Goal: Complete application form

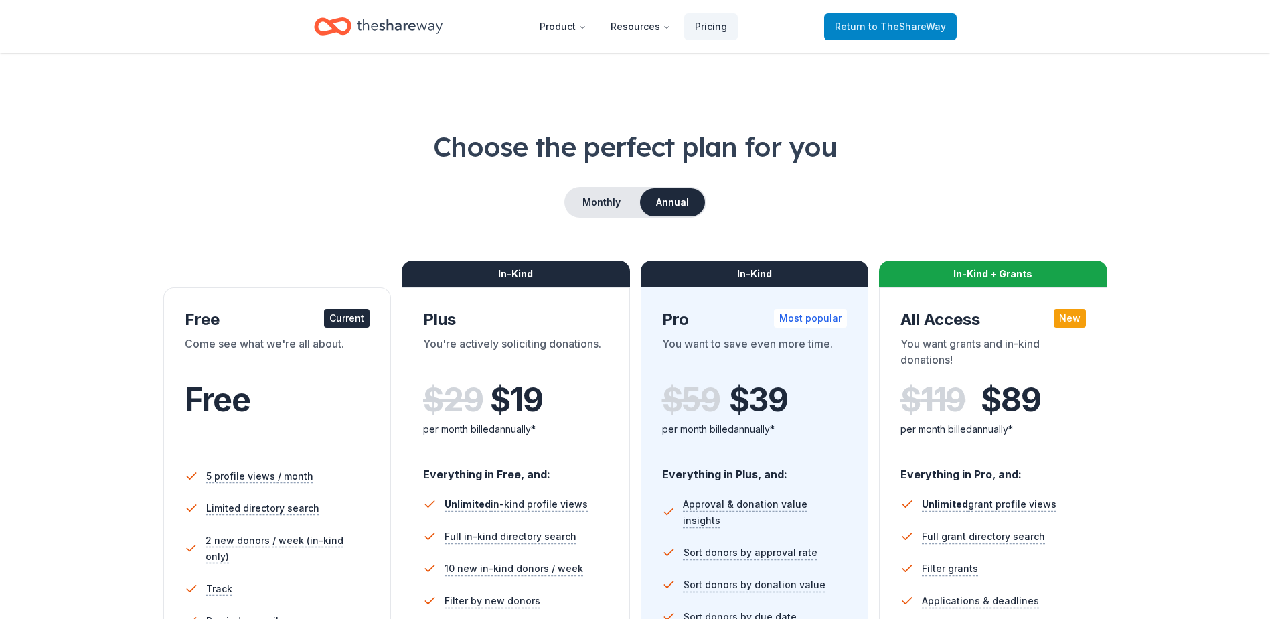
click at [878, 28] on span "to TheShareWay" at bounding box center [907, 26] width 78 height 11
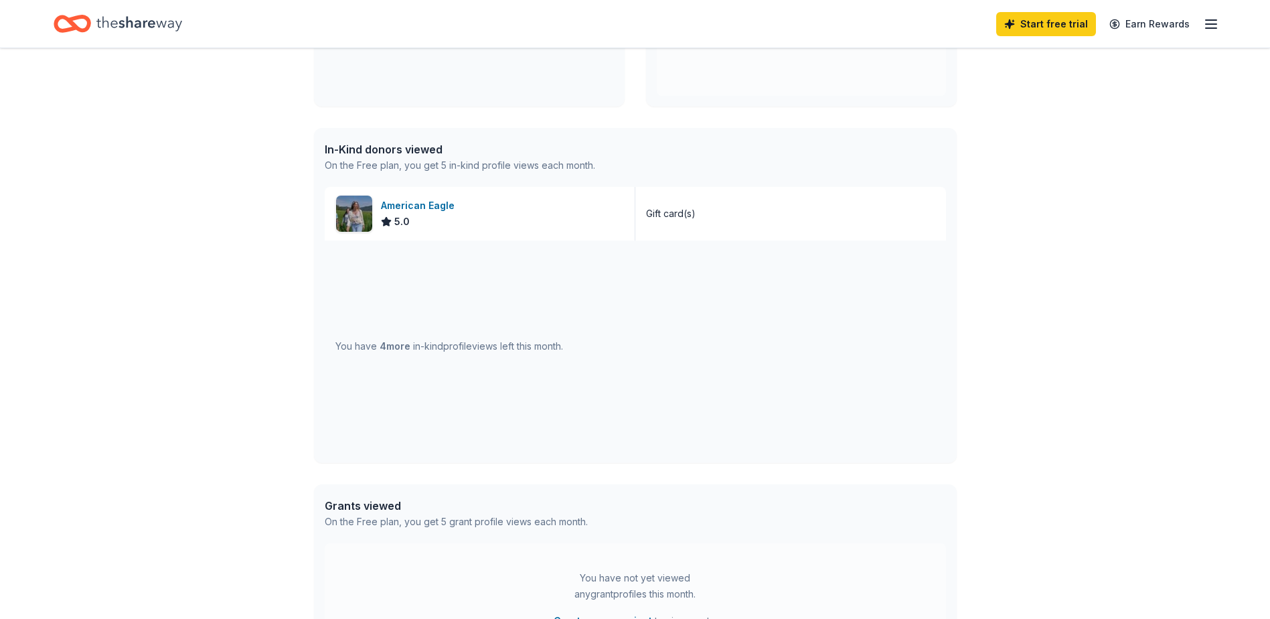
scroll to position [276, 0]
click at [441, 200] on div "American Eagle" at bounding box center [420, 203] width 79 height 16
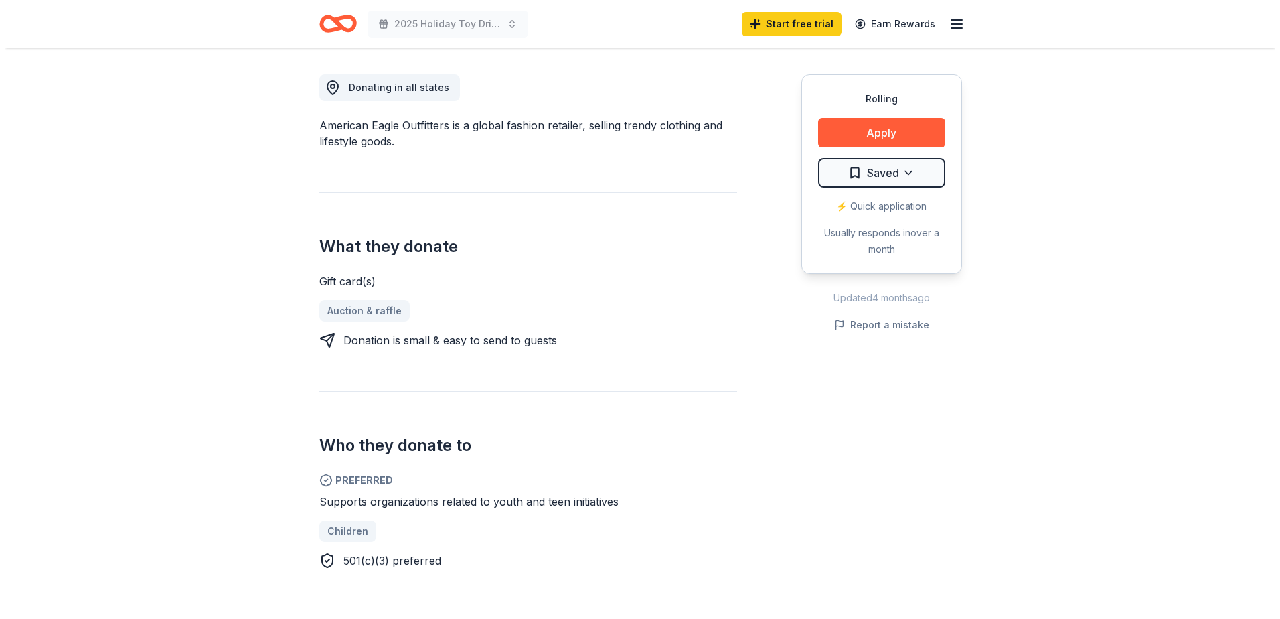
scroll to position [362, 0]
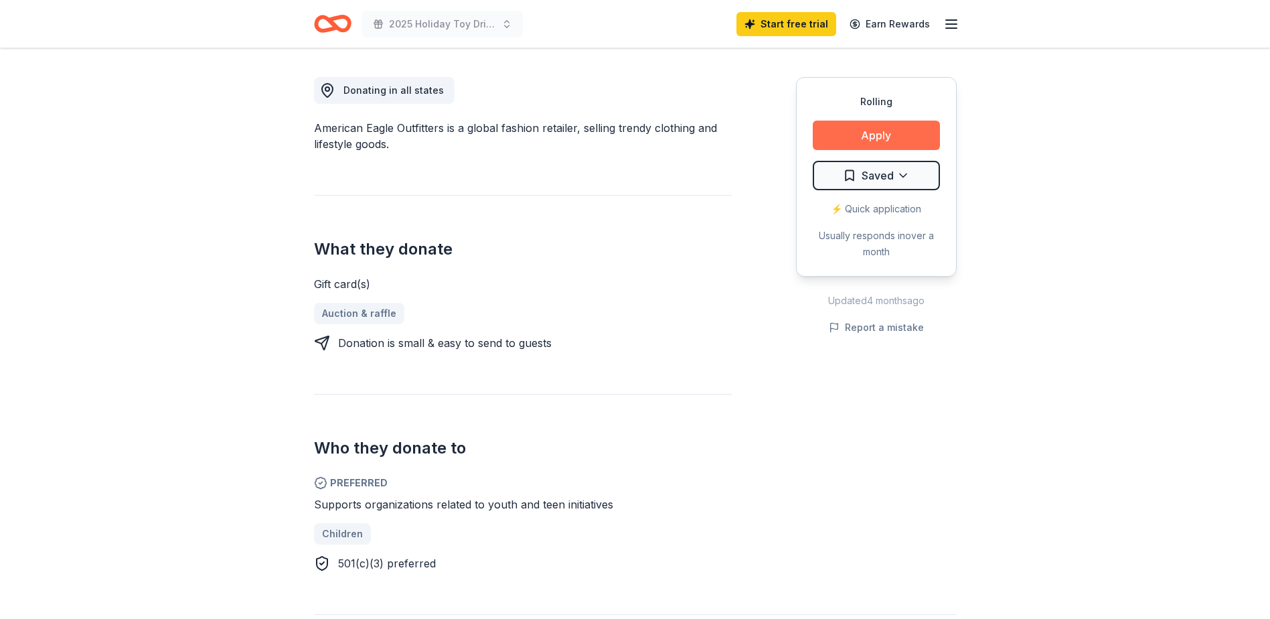
click at [892, 138] on button "Apply" at bounding box center [876, 134] width 127 height 29
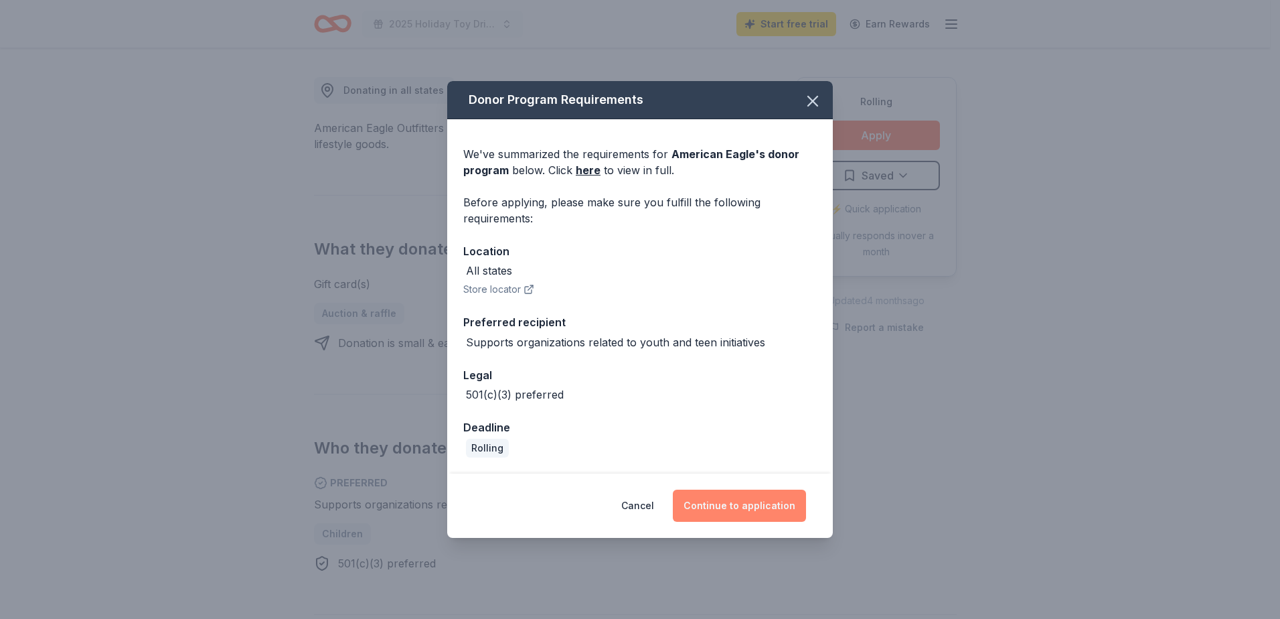
click at [743, 509] on button "Continue to application" at bounding box center [739, 505] width 133 height 32
